Goal: Information Seeking & Learning: Learn about a topic

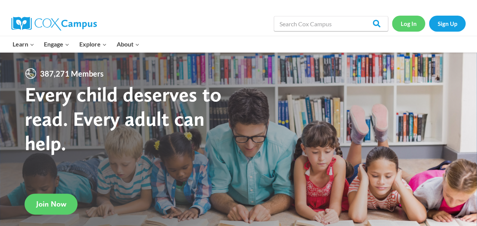
click at [408, 23] on link "Log In" at bounding box center [408, 24] width 33 height 16
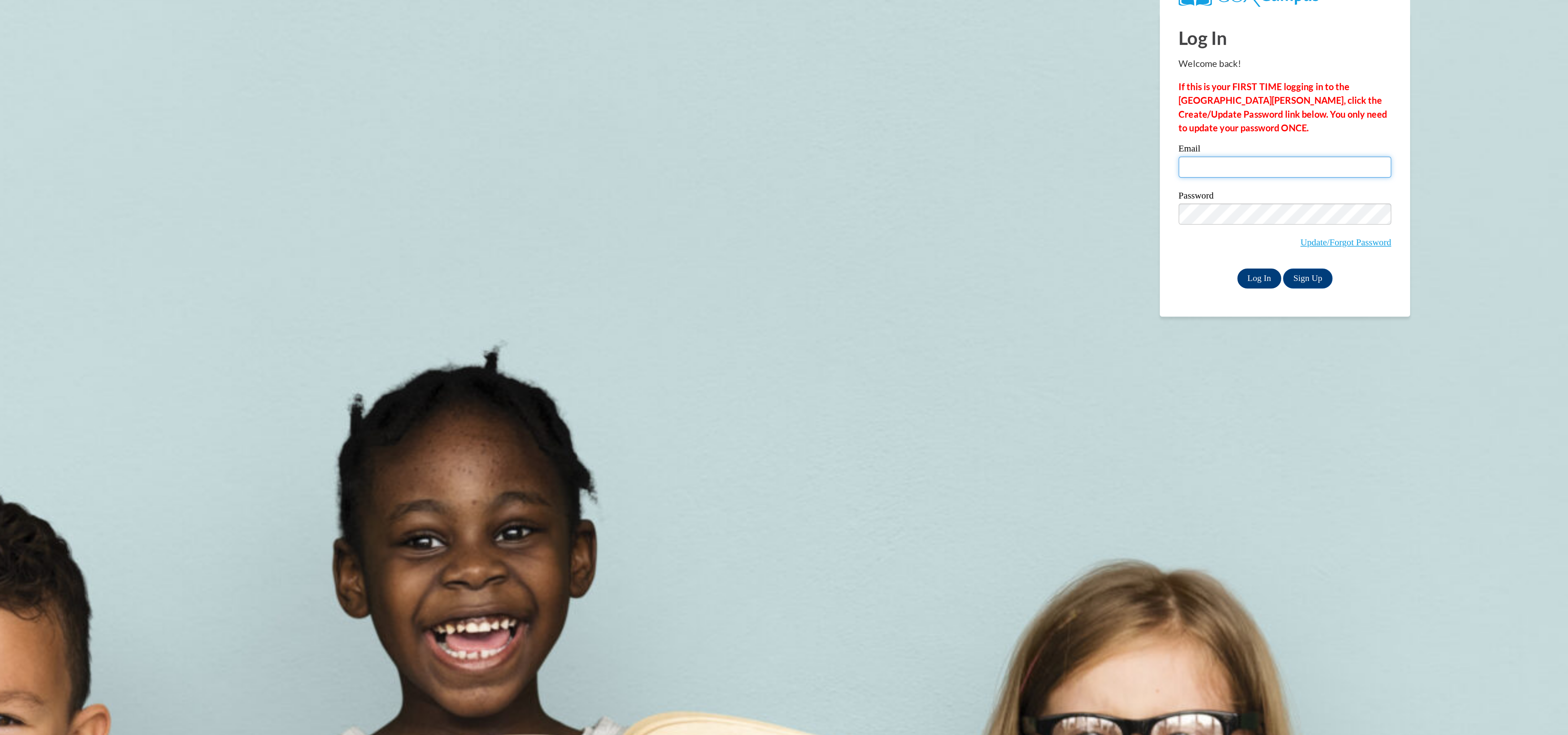
type input "chartier.christina.n@muscogee.k12.ga.us"
click at [1415, 147] on input "Log In" at bounding box center [1415, 150] width 22 height 10
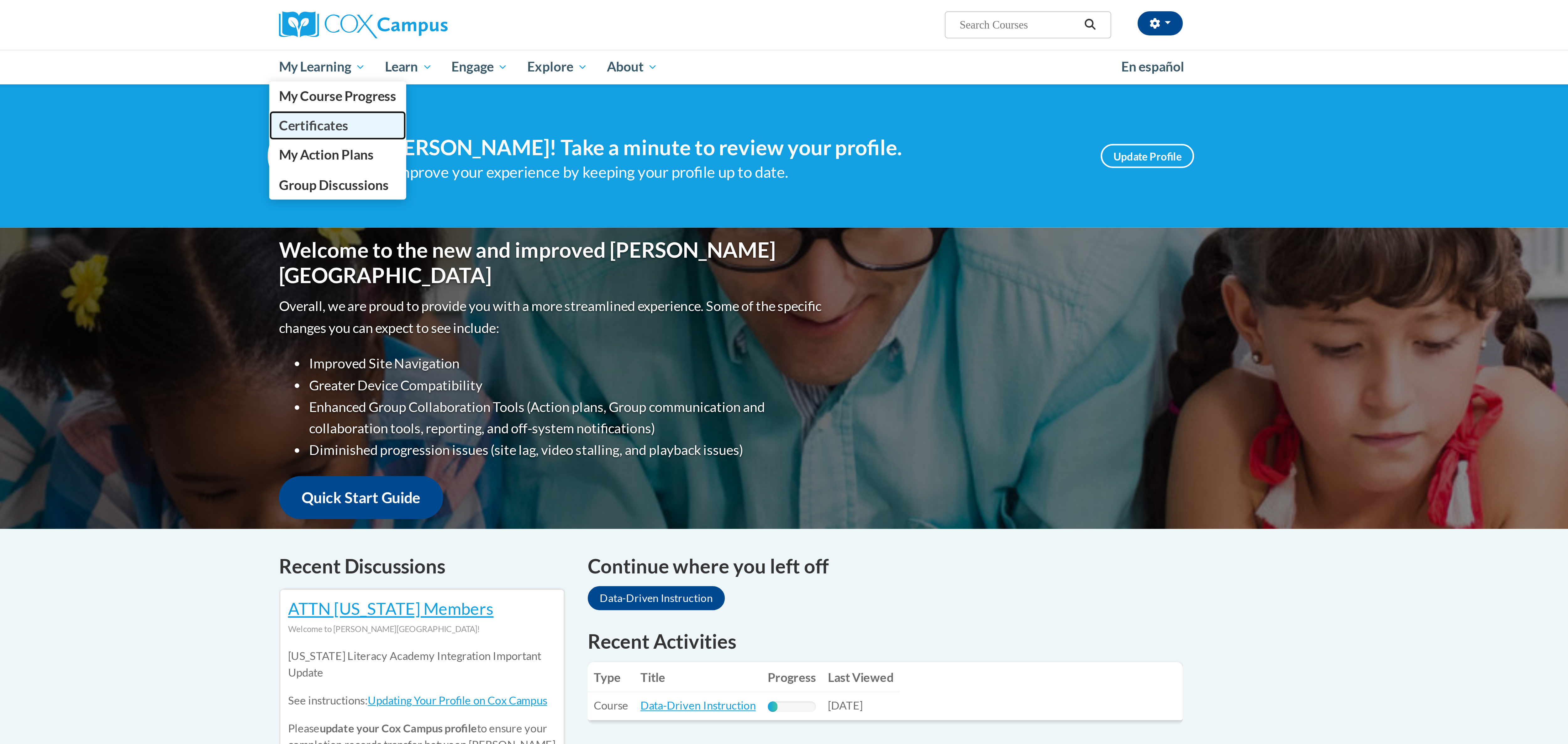
click at [621, 54] on span "Certificates" at bounding box center [610, 52] width 29 height 7
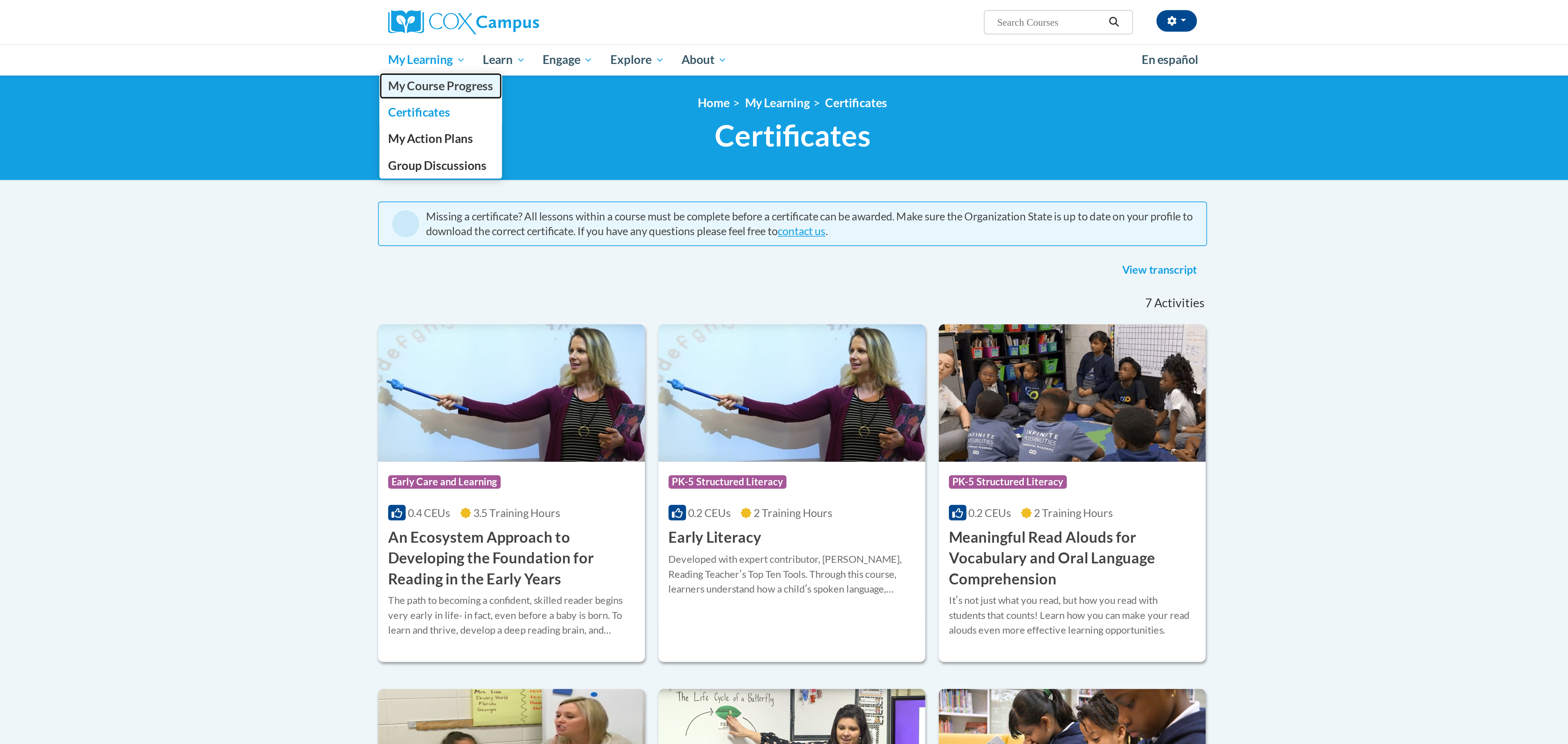
click at [617, 38] on span "My Course Progress" at bounding box center [620, 40] width 49 height 7
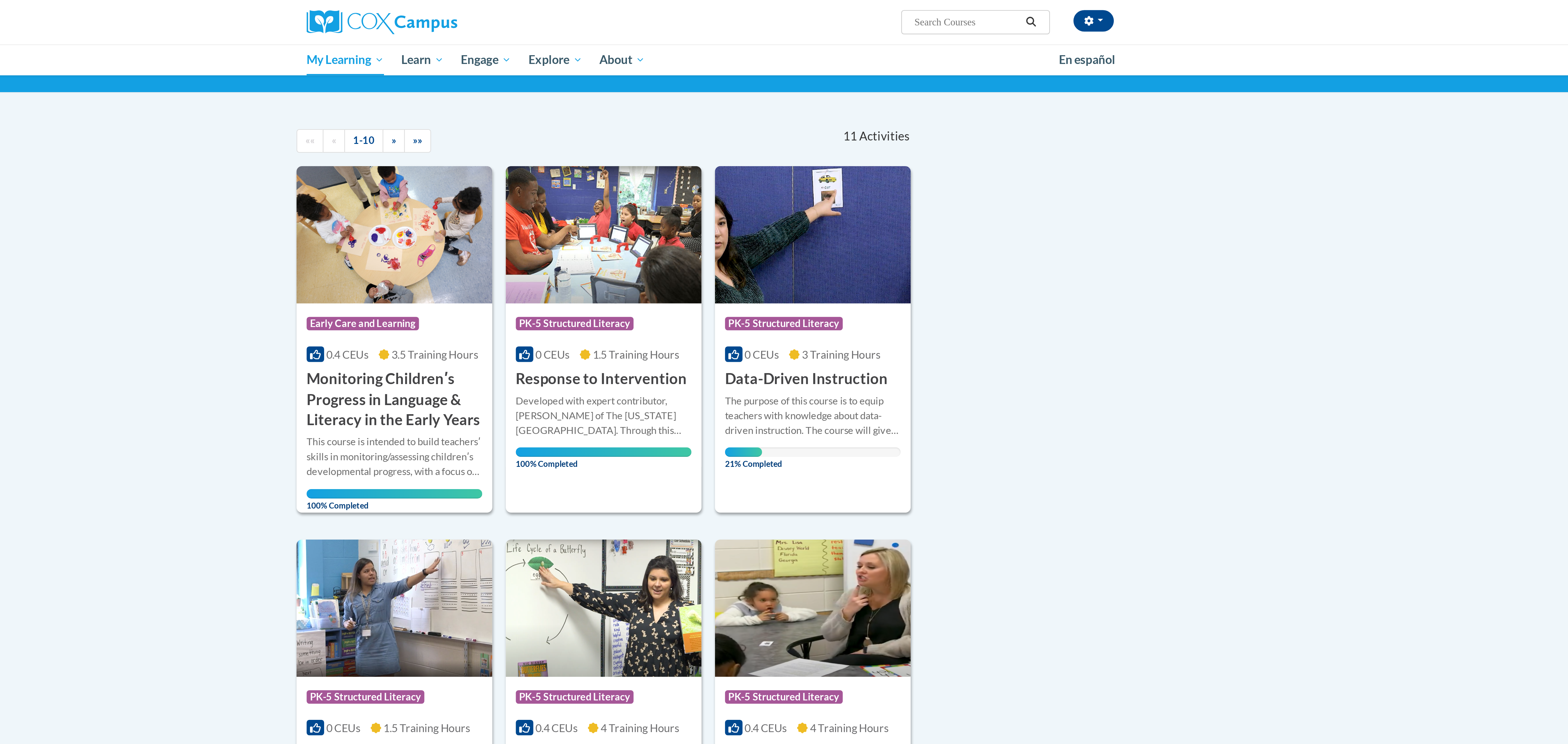
scroll to position [29, 0]
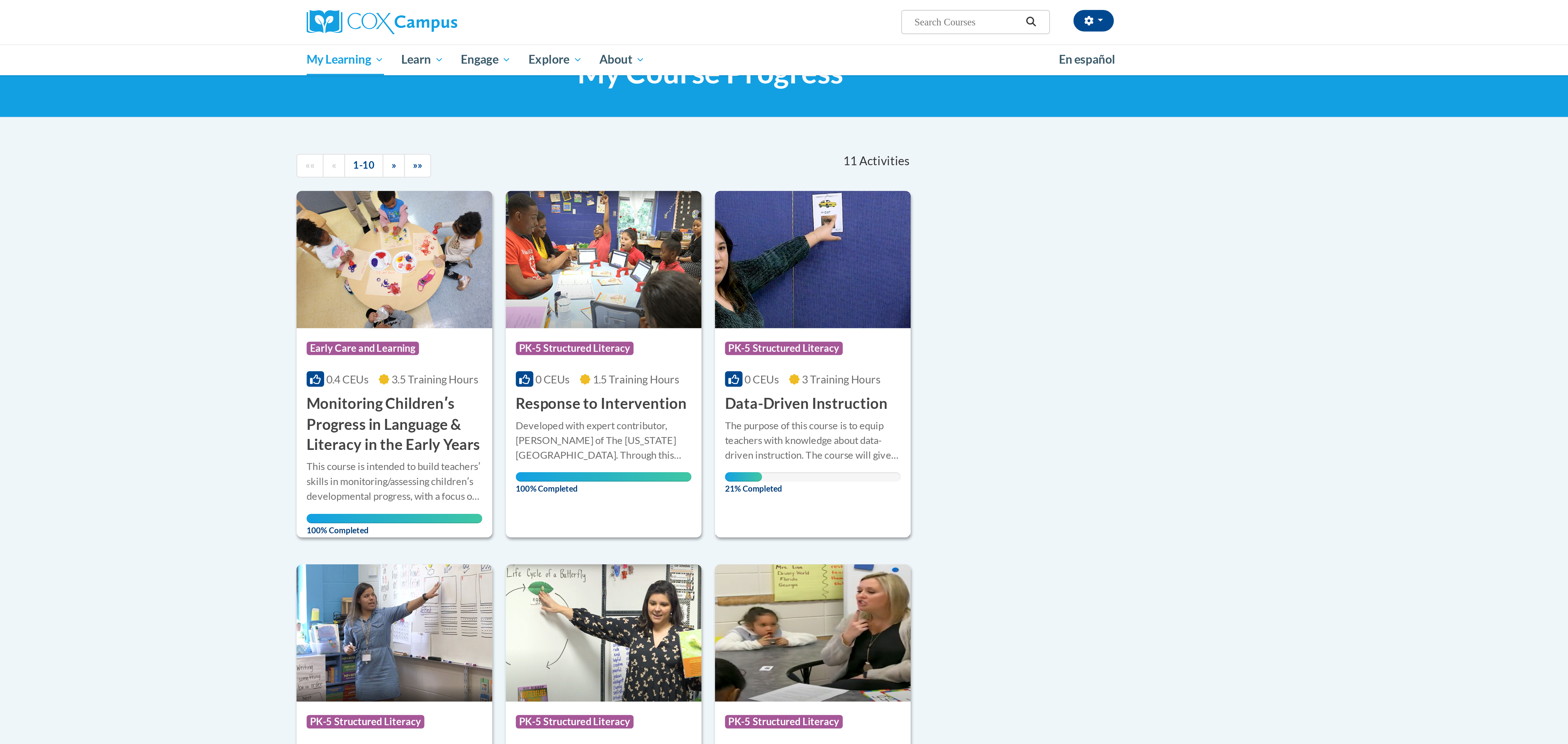
click at [818, 132] on img at bounding box center [831, 121] width 91 height 64
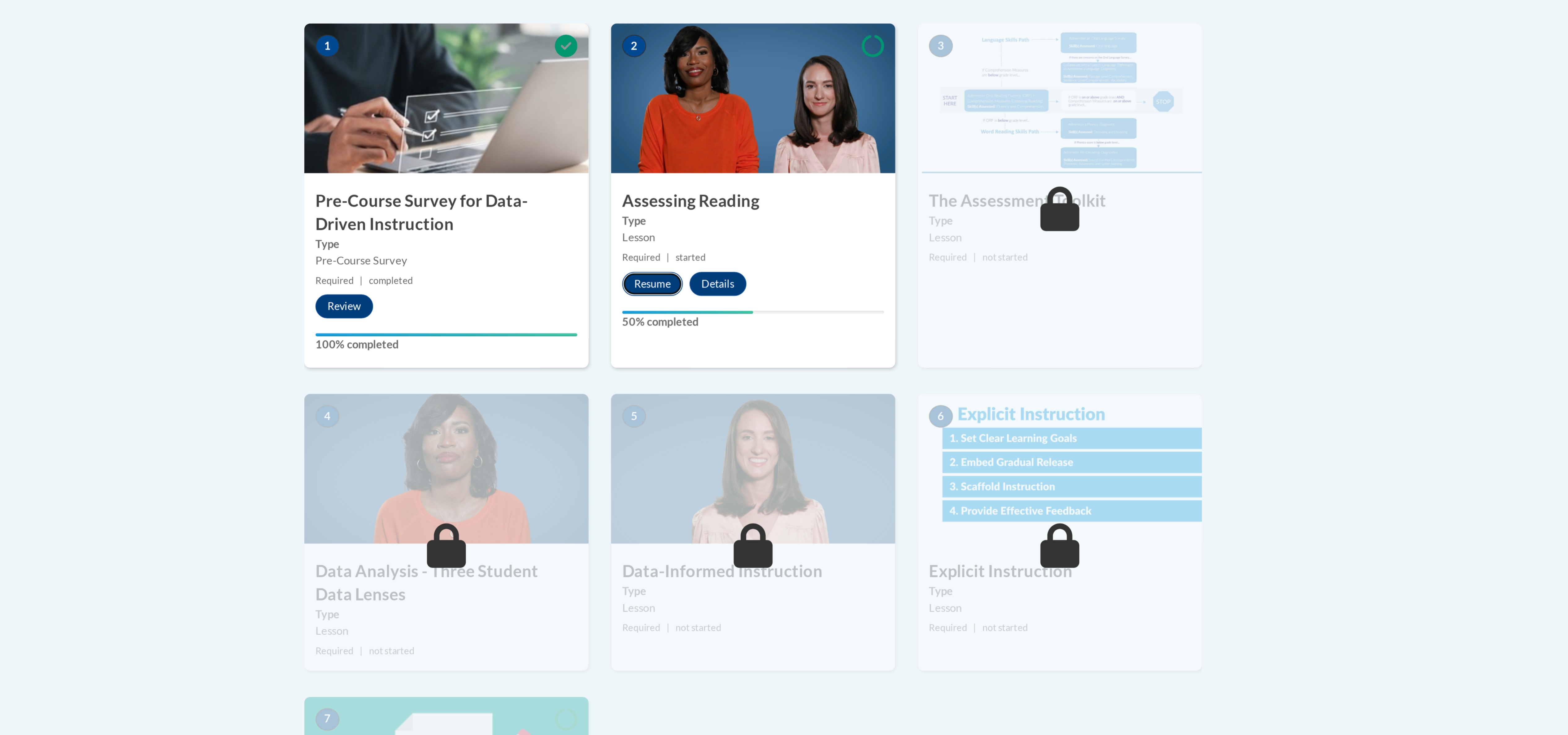
click at [744, 271] on button "Resume" at bounding box center [742, 269] width 25 height 10
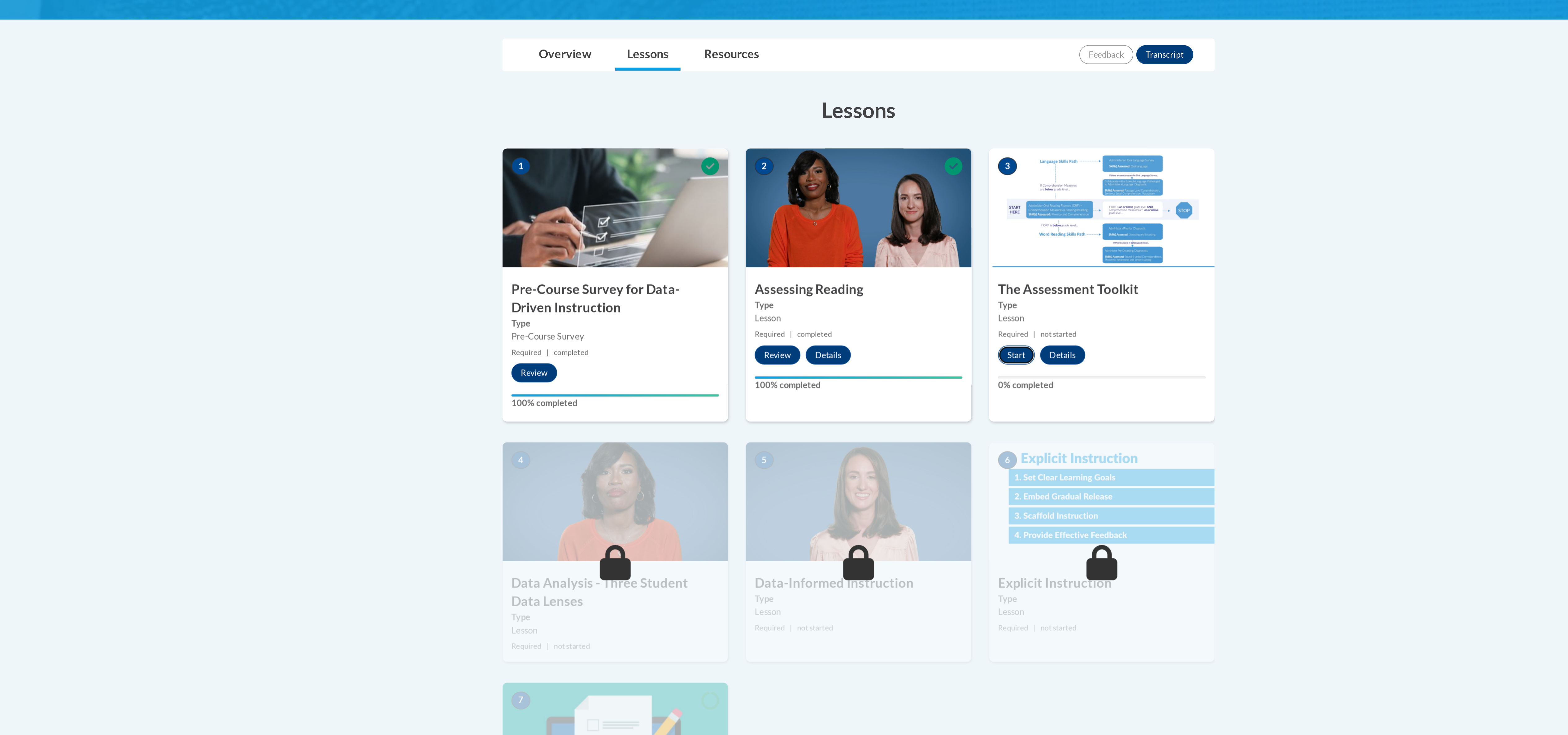
click at [869, 269] on button "Start" at bounding box center [867, 269] width 20 height 10
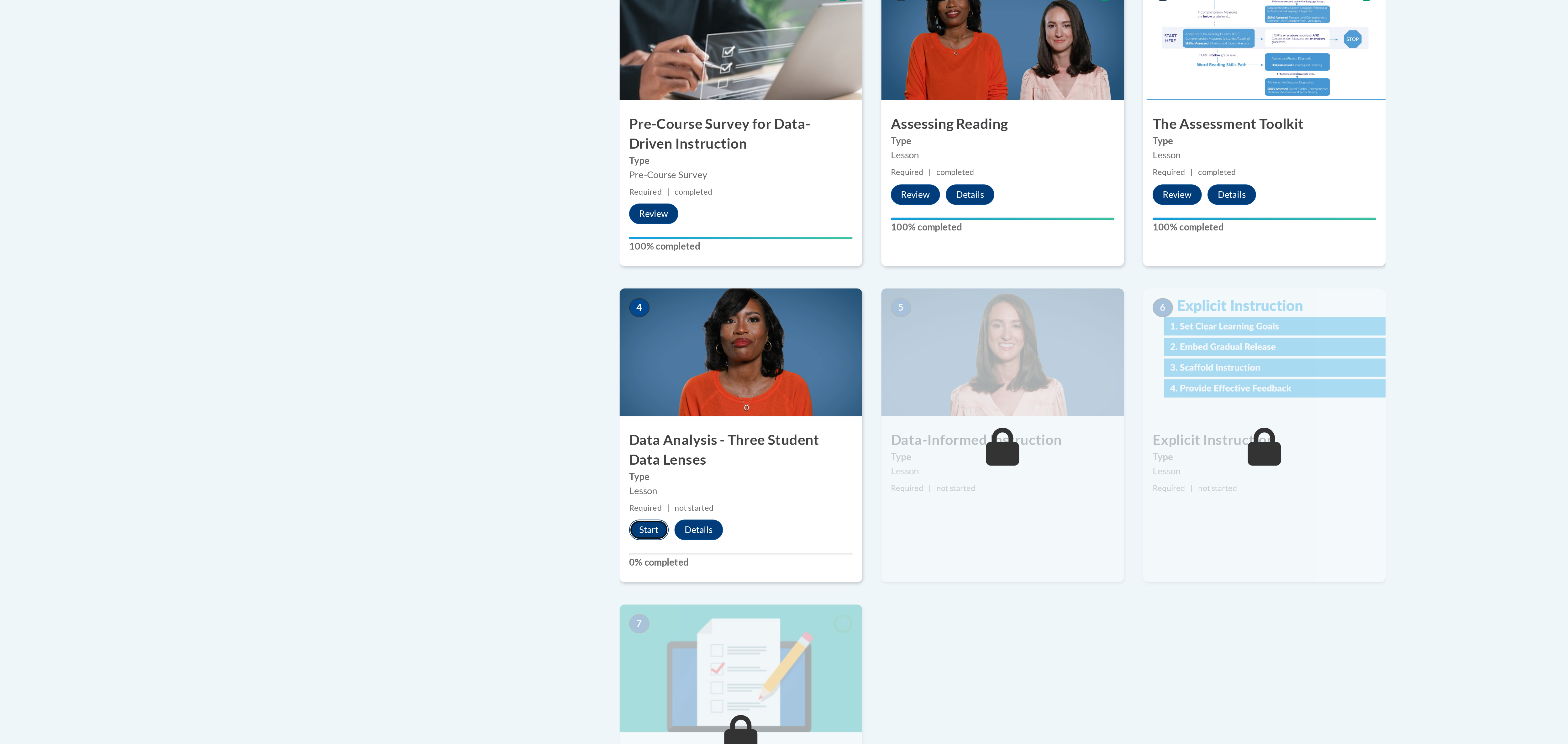
click at [610, 435] on button "Start" at bounding box center [611, 437] width 20 height 10
